Goal: Task Accomplishment & Management: Use online tool/utility

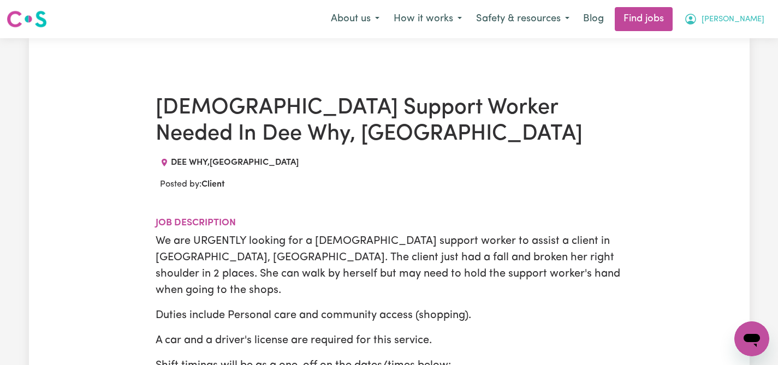
click at [697, 15] on icon "My Account" at bounding box center [691, 19] width 11 height 11
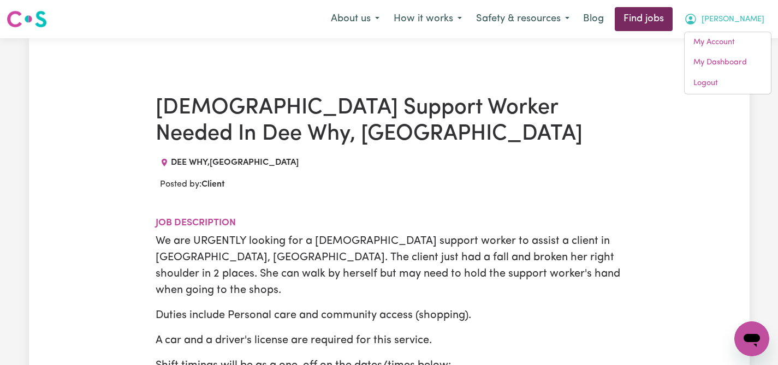
click at [673, 17] on link "Find jobs" at bounding box center [644, 19] width 58 height 24
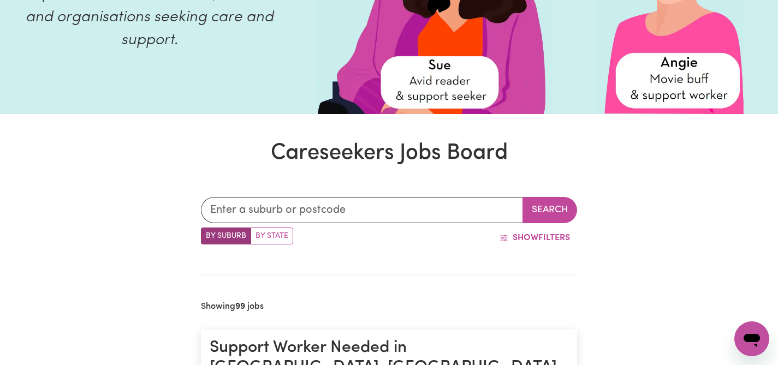
scroll to position [182, 0]
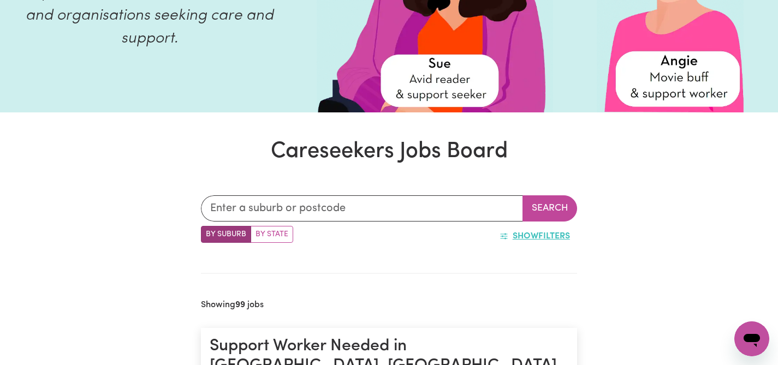
click at [530, 233] on span "Show" at bounding box center [526, 236] width 26 height 9
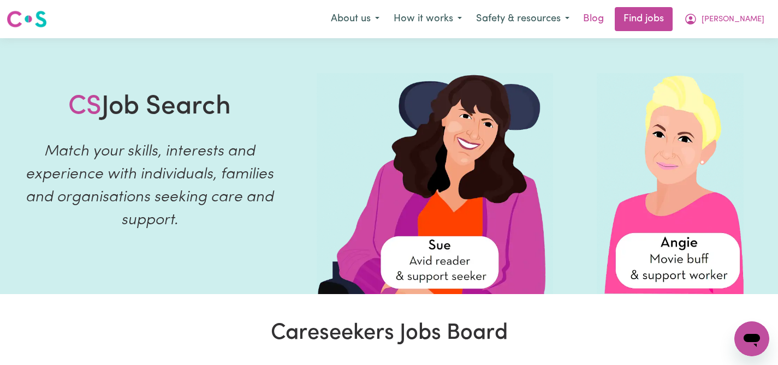
scroll to position [0, 0]
click at [698, 16] on icon "My Account" at bounding box center [691, 19] width 13 height 13
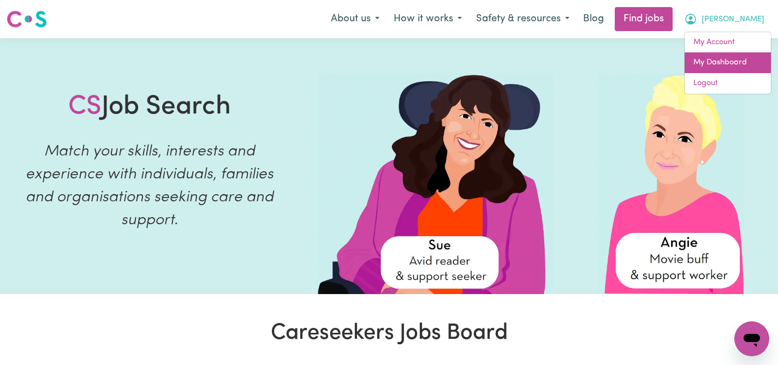
click at [716, 62] on link "My Dashboard" at bounding box center [728, 62] width 86 height 21
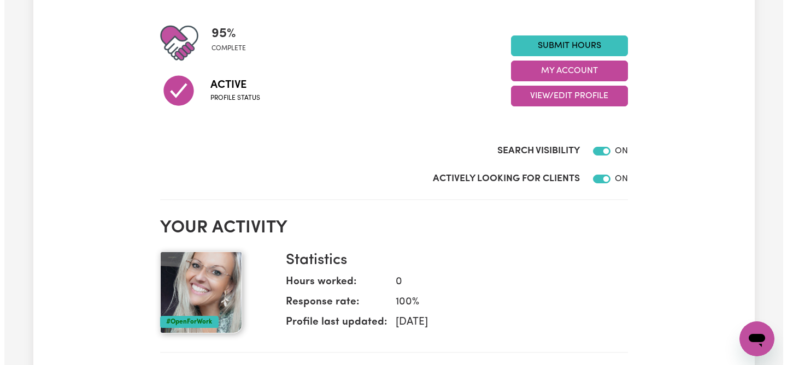
scroll to position [257, 0]
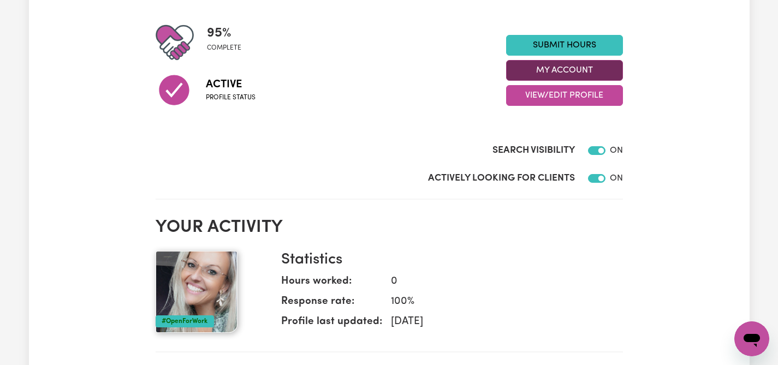
click at [594, 65] on button "My Account" at bounding box center [564, 70] width 117 height 21
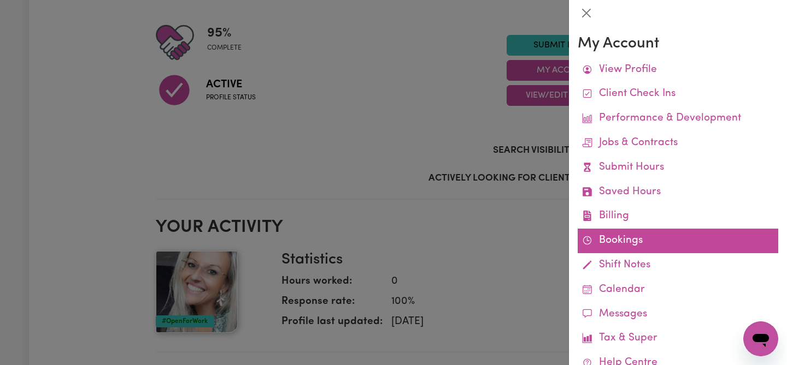
click at [608, 234] on link "Bookings" at bounding box center [677, 241] width 200 height 25
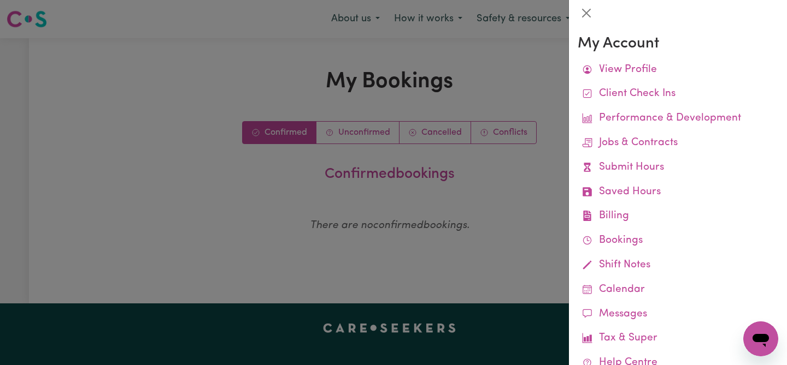
click at [524, 229] on div at bounding box center [393, 182] width 787 height 365
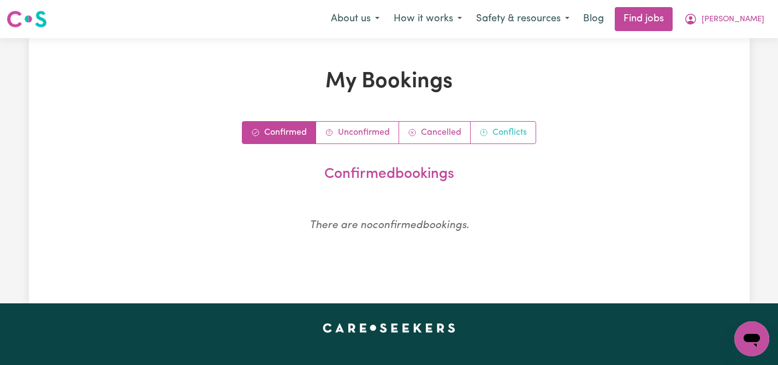
click at [503, 135] on link "Conflicts" at bounding box center [503, 133] width 65 height 22
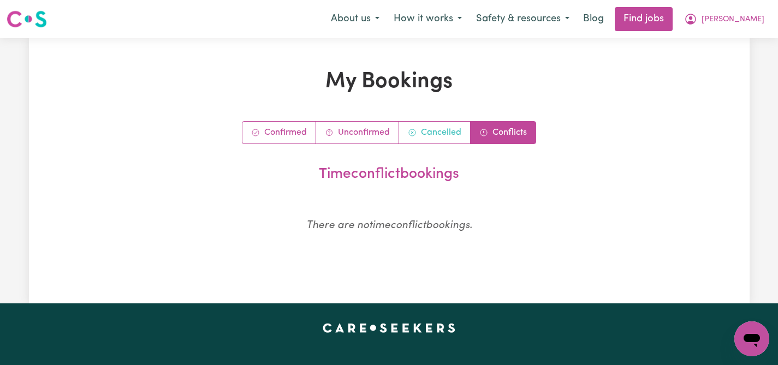
click at [445, 131] on link "Cancelled" at bounding box center [435, 133] width 72 height 22
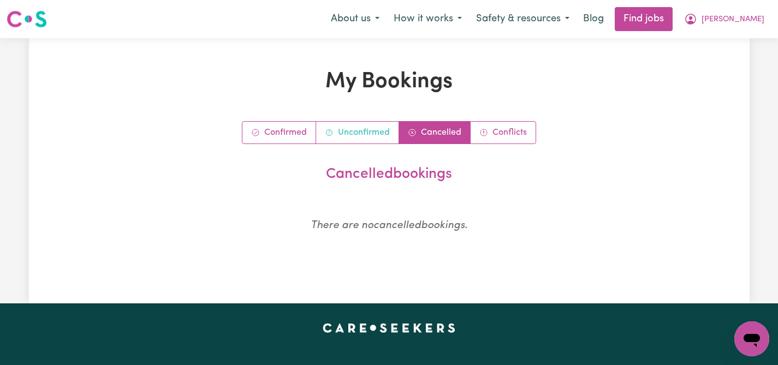
click at [379, 134] on link "Unconfirmed" at bounding box center [357, 133] width 83 height 22
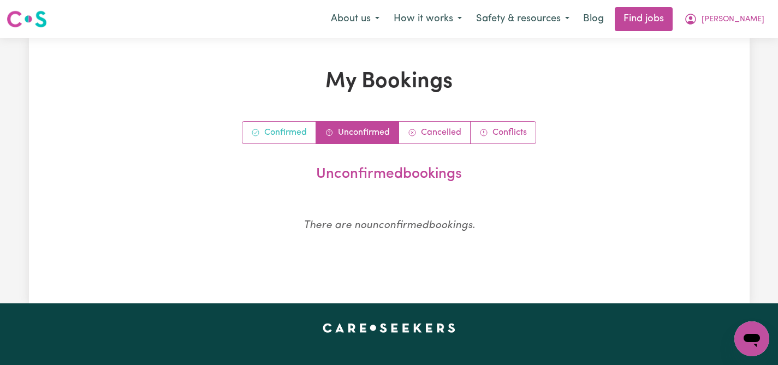
click at [312, 131] on link "Confirmed" at bounding box center [280, 133] width 74 height 22
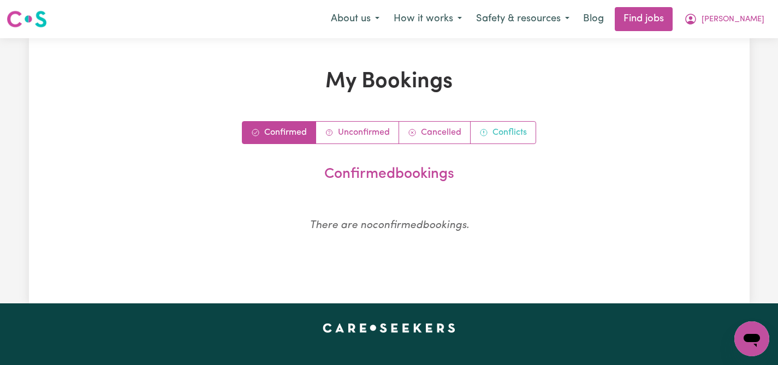
click at [477, 133] on link "Conflicts" at bounding box center [503, 133] width 65 height 22
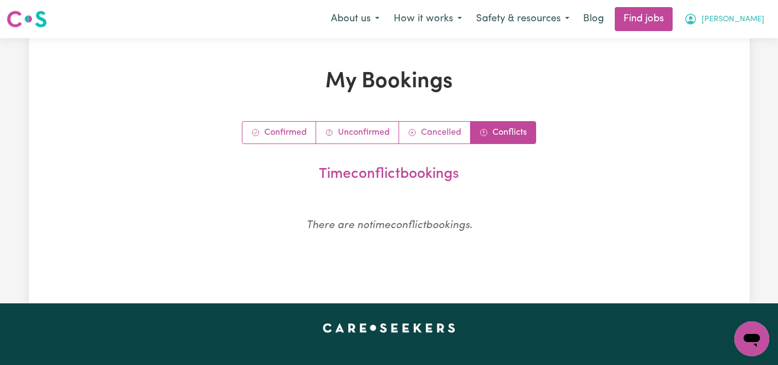
click at [746, 19] on button "[PERSON_NAME]" at bounding box center [724, 19] width 95 height 23
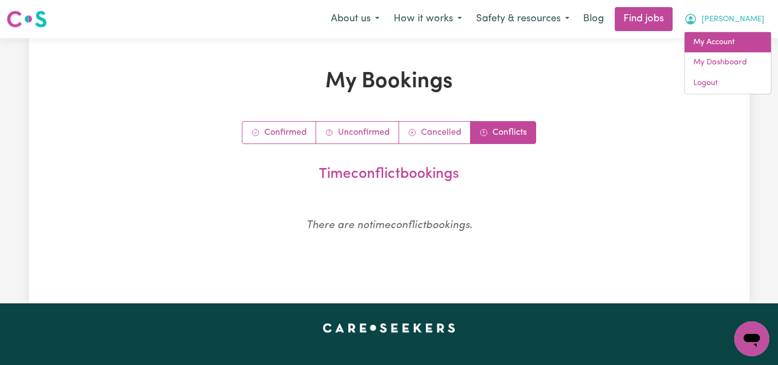
click at [716, 46] on link "My Account" at bounding box center [728, 42] width 86 height 21
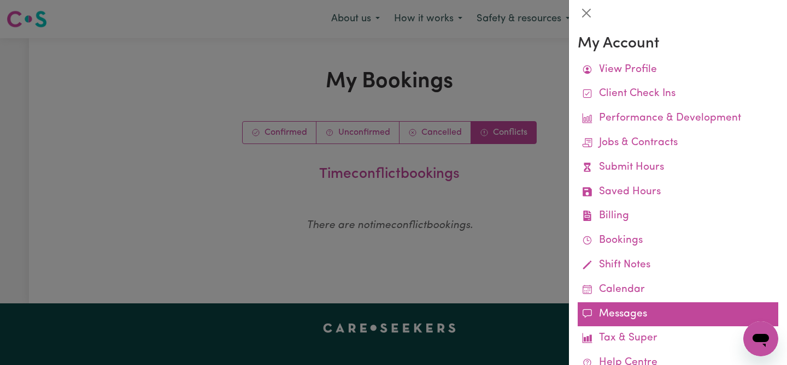
click at [613, 312] on link "Messages" at bounding box center [677, 315] width 200 height 25
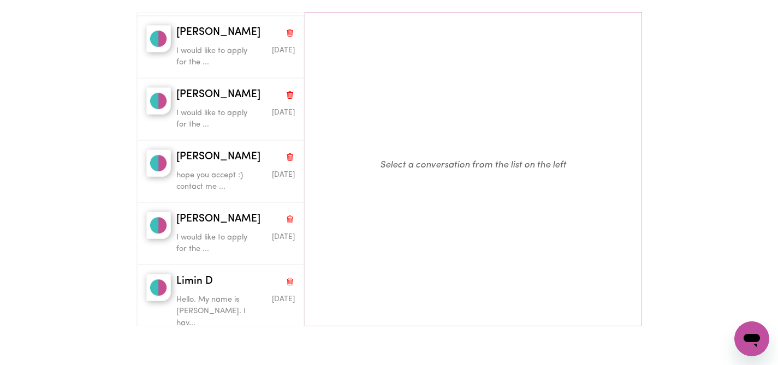
scroll to position [1186, 0]
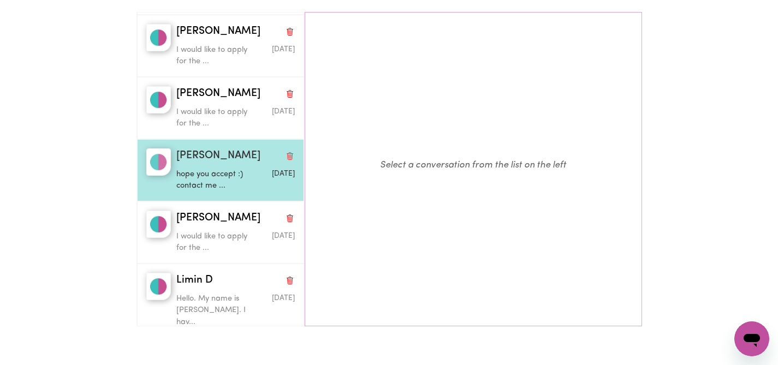
click at [219, 169] on p "hope you accept :) contact me ..." at bounding box center [215, 180] width 79 height 23
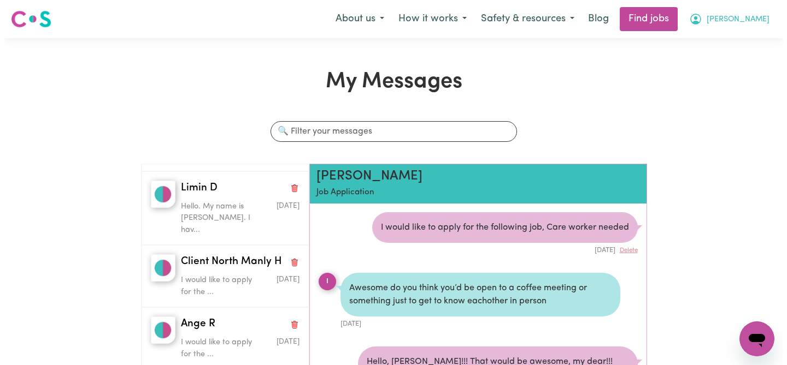
scroll to position [0, 0]
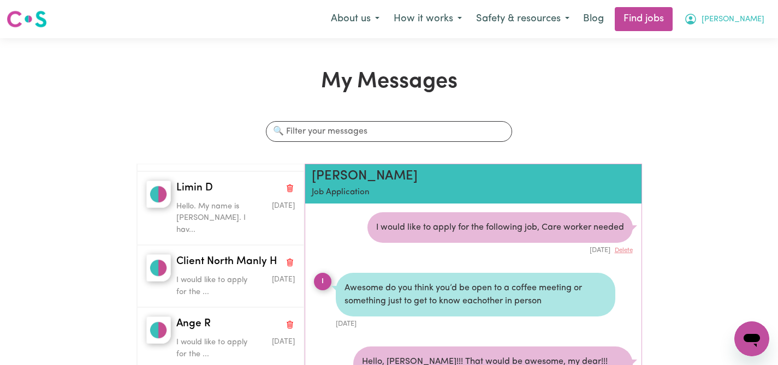
click at [747, 23] on button "[PERSON_NAME]" at bounding box center [724, 19] width 95 height 23
click at [722, 43] on link "My Account" at bounding box center [728, 42] width 86 height 21
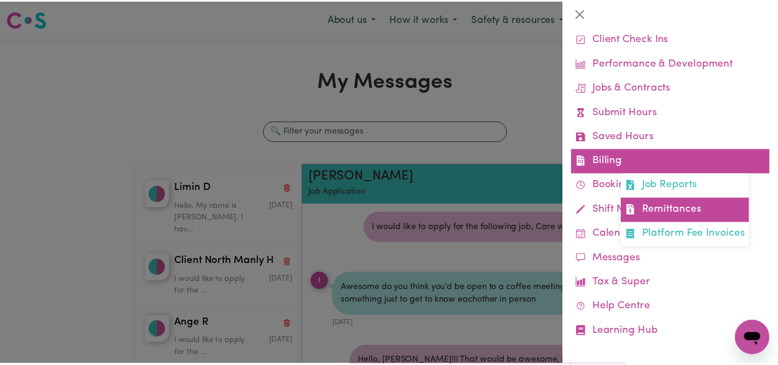
scroll to position [55, 0]
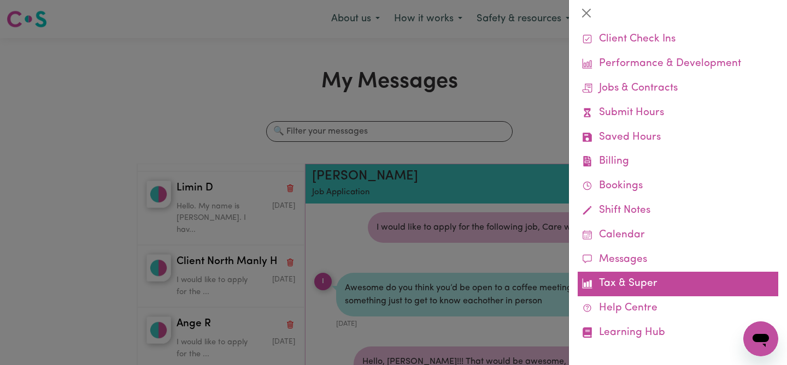
click at [631, 272] on link "Tax & Super" at bounding box center [677, 284] width 200 height 25
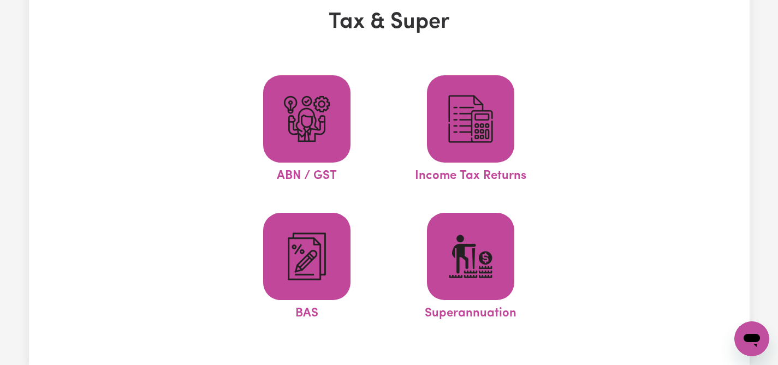
scroll to position [69, 0]
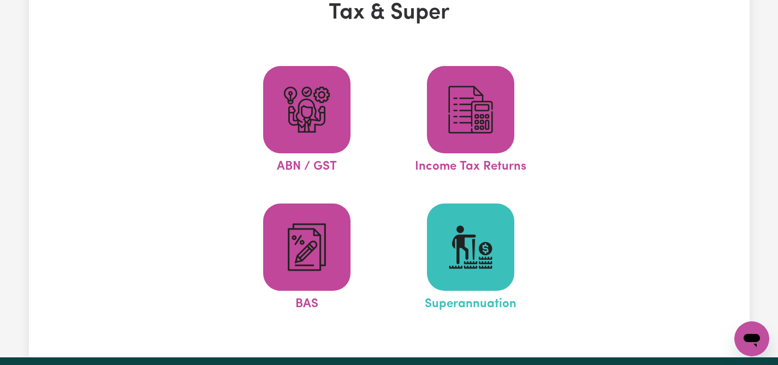
click at [447, 240] on img at bounding box center [471, 247] width 52 height 52
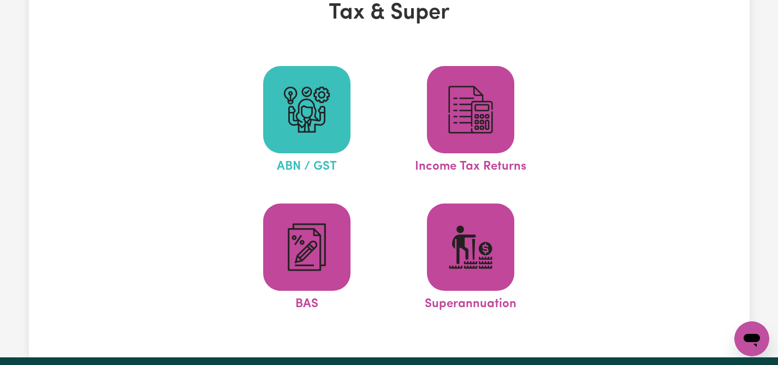
click at [318, 126] on img at bounding box center [307, 110] width 52 height 52
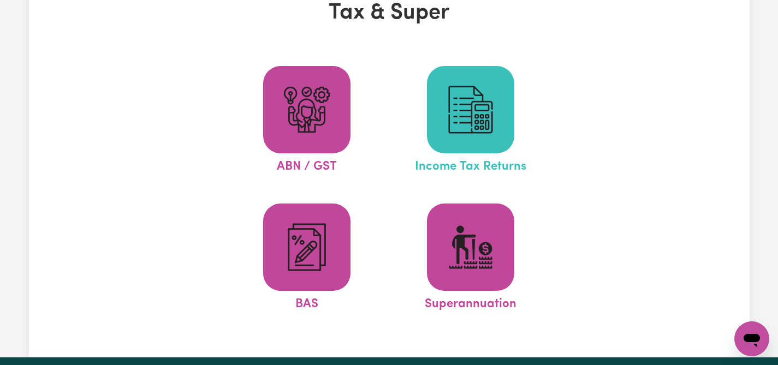
click at [486, 115] on img at bounding box center [471, 110] width 52 height 52
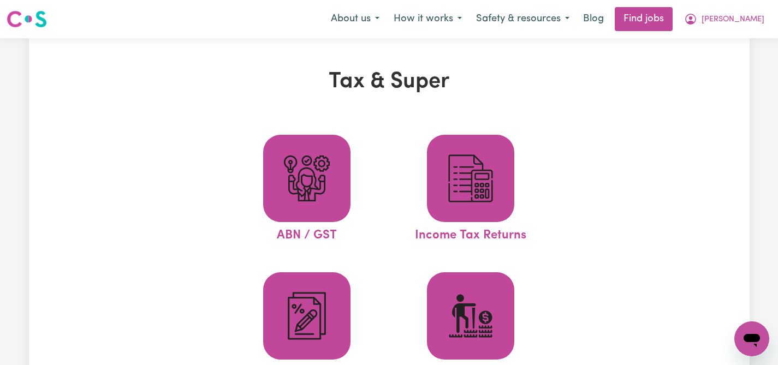
scroll to position [0, 0]
click at [461, 19] on button "How it works" at bounding box center [428, 19] width 82 height 23
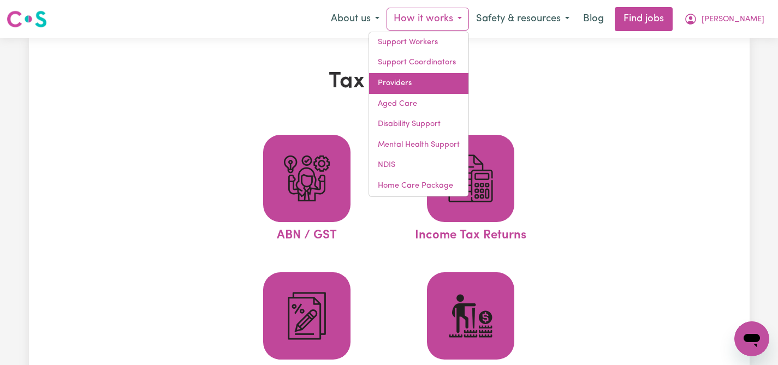
click at [444, 85] on link "Providers" at bounding box center [418, 83] width 99 height 21
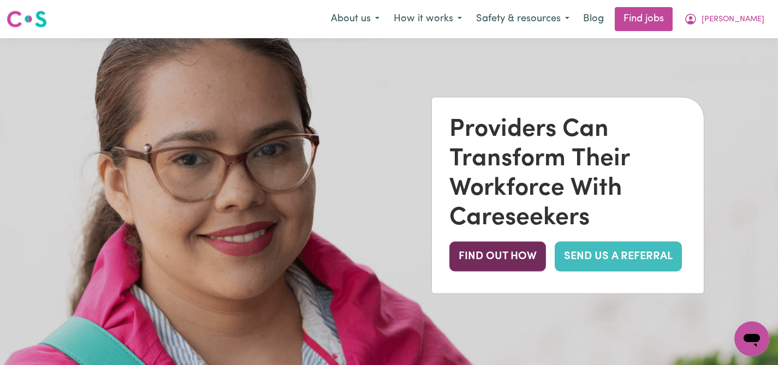
click at [489, 250] on button "FIND OUT HOW" at bounding box center [498, 256] width 97 height 30
click at [606, 252] on link "SEND US A REFERRAL" at bounding box center [618, 256] width 127 height 30
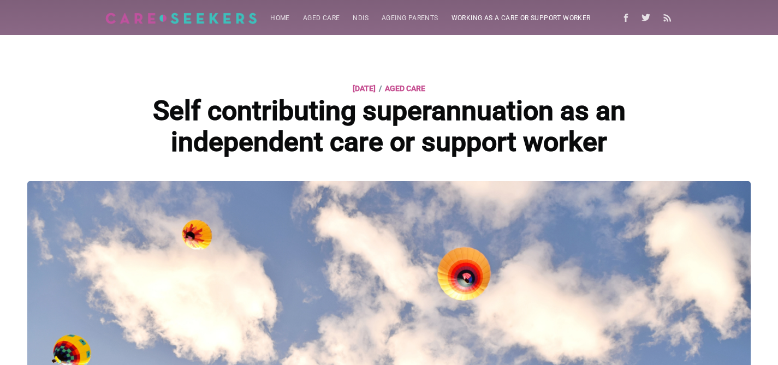
click at [468, 14] on link "Working as a care or support worker" at bounding box center [521, 18] width 152 height 21
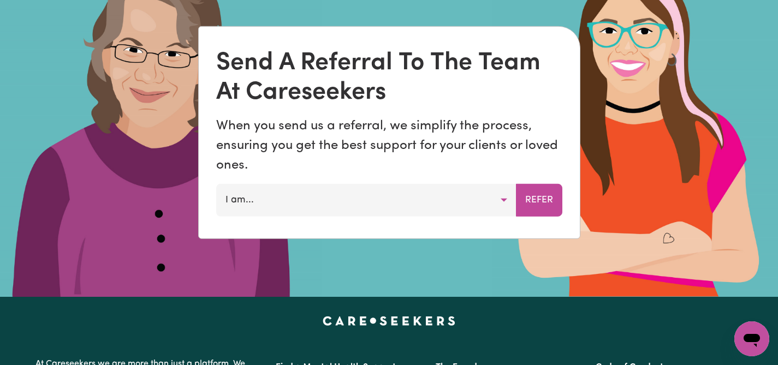
scroll to position [711, 0]
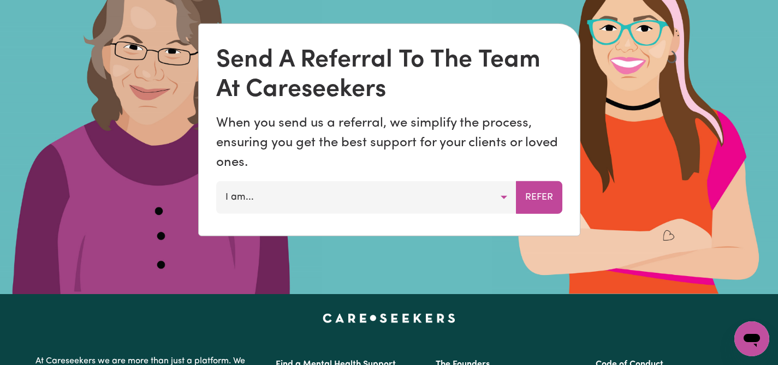
click at [505, 199] on button "I am..." at bounding box center [366, 197] width 300 height 33
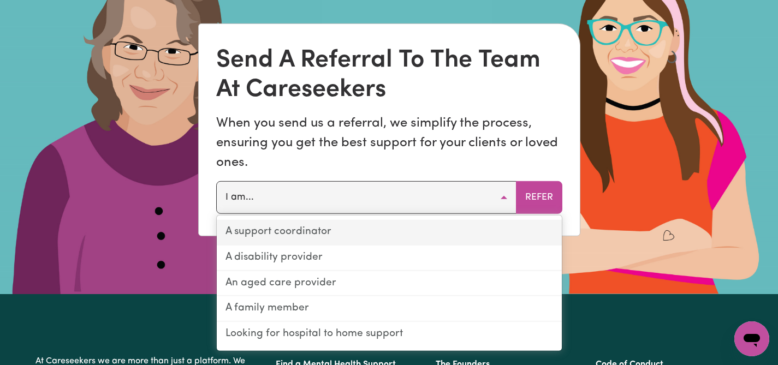
click at [493, 227] on link "A support coordinator" at bounding box center [389, 233] width 345 height 26
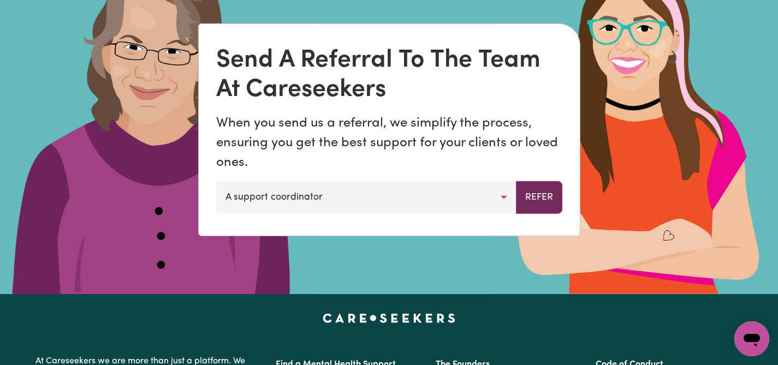
click at [536, 192] on button "Refer" at bounding box center [539, 197] width 46 height 33
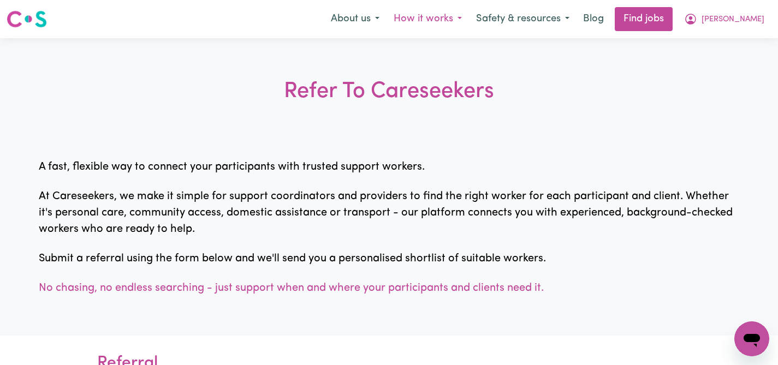
click at [469, 19] on button "How it works" at bounding box center [428, 19] width 82 height 23
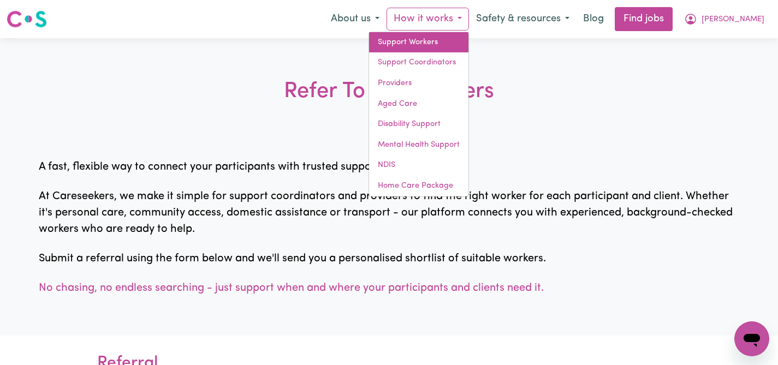
click at [451, 37] on link "Support Workers" at bounding box center [418, 42] width 99 height 21
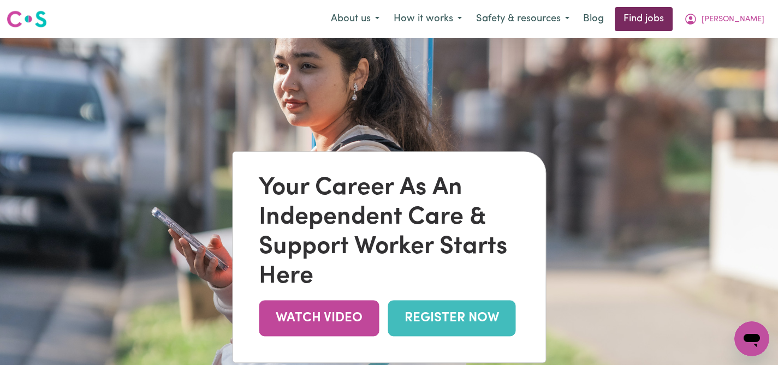
click at [673, 27] on link "Find jobs" at bounding box center [644, 19] width 58 height 24
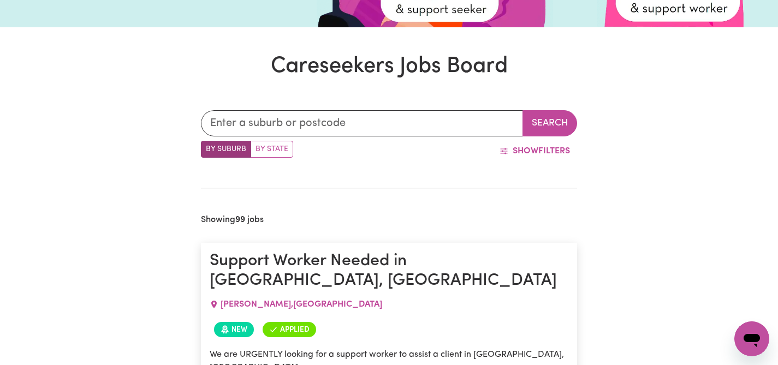
scroll to position [268, 0]
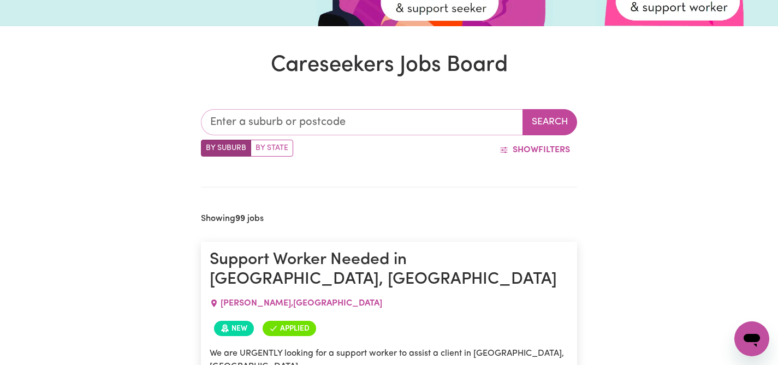
click at [426, 127] on input "text" at bounding box center [362, 122] width 322 height 26
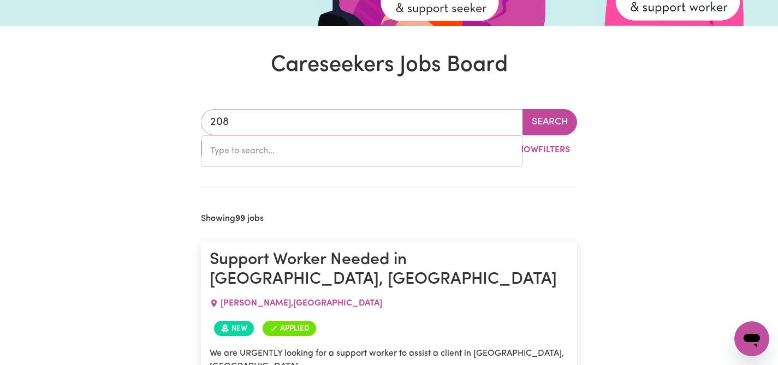
type input "2088"
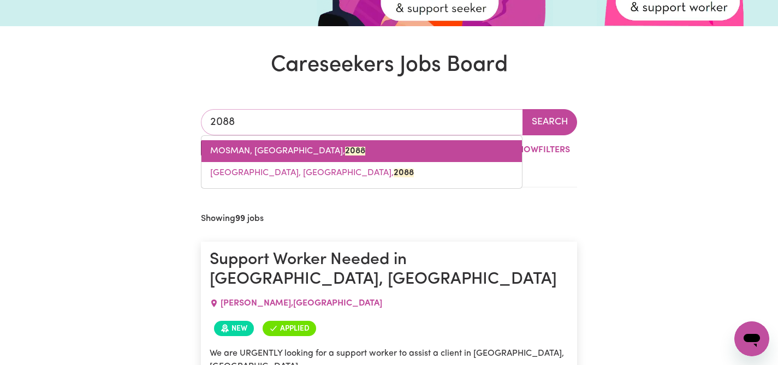
click at [310, 149] on span "MOSMAN, [GEOGRAPHIC_DATA], 2088" at bounding box center [287, 151] width 155 height 9
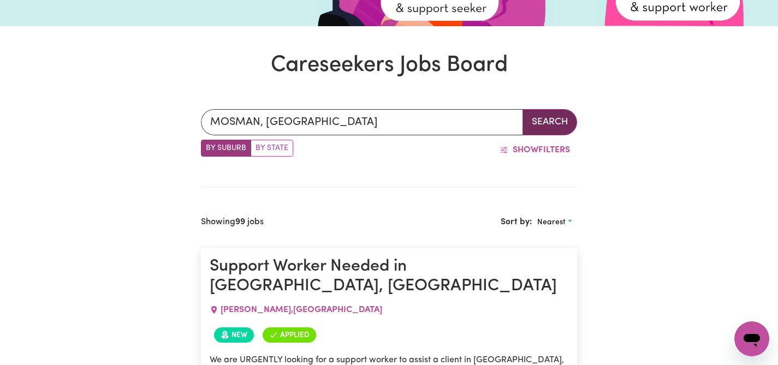
click at [556, 120] on button "Search" at bounding box center [550, 122] width 55 height 26
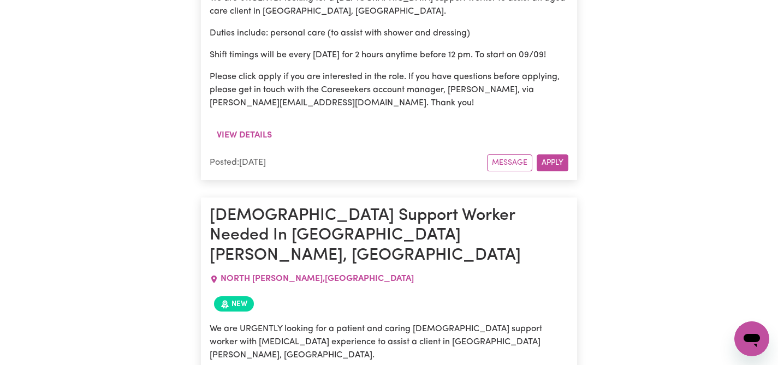
scroll to position [3177, 0]
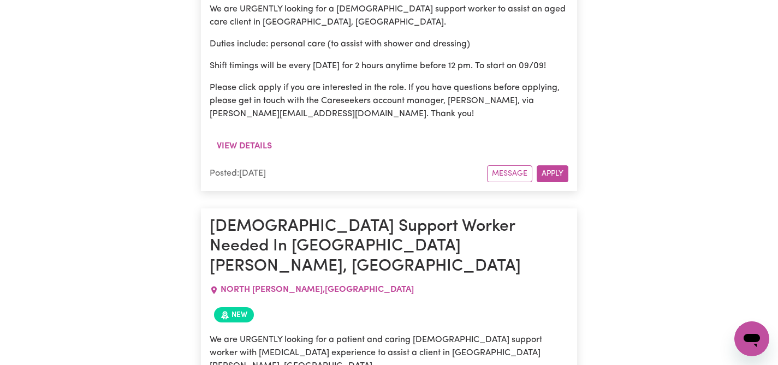
click at [304, 286] on span "NORTH [PERSON_NAME] , [GEOGRAPHIC_DATA]" at bounding box center [317, 290] width 193 height 9
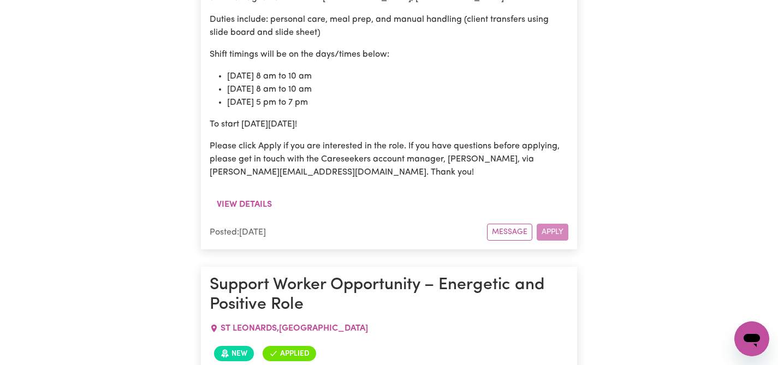
scroll to position [2025, 0]
